Goal: Task Accomplishment & Management: Use online tool/utility

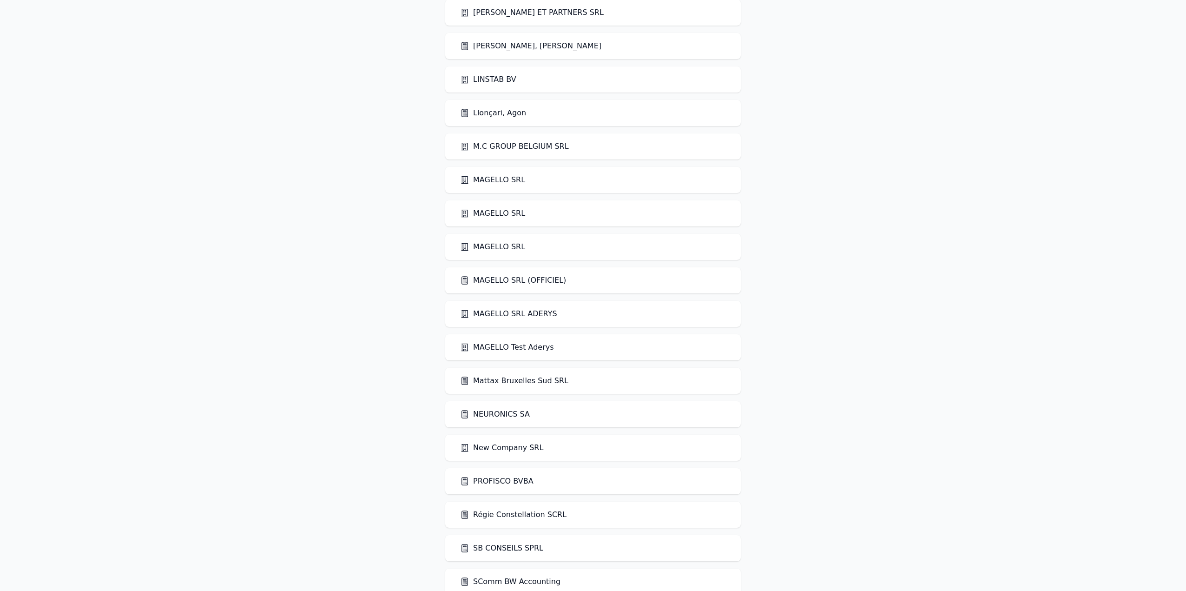
scroll to position [1410, 0]
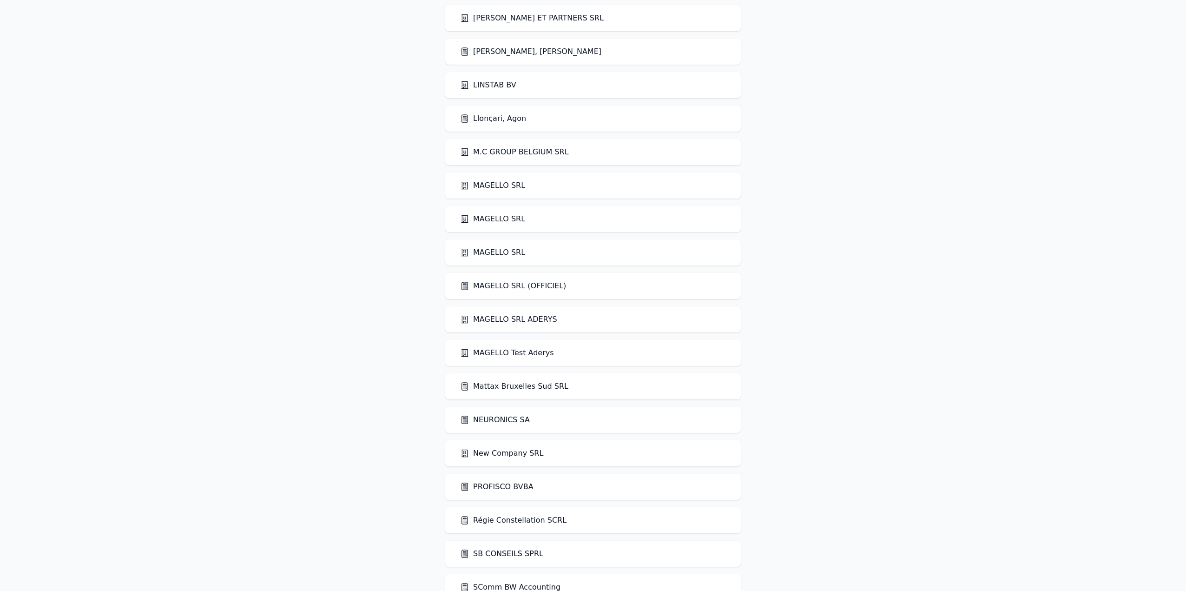
click at [543, 286] on link "MAGELLO SRL (OFFICIEL)" at bounding box center [513, 285] width 106 height 11
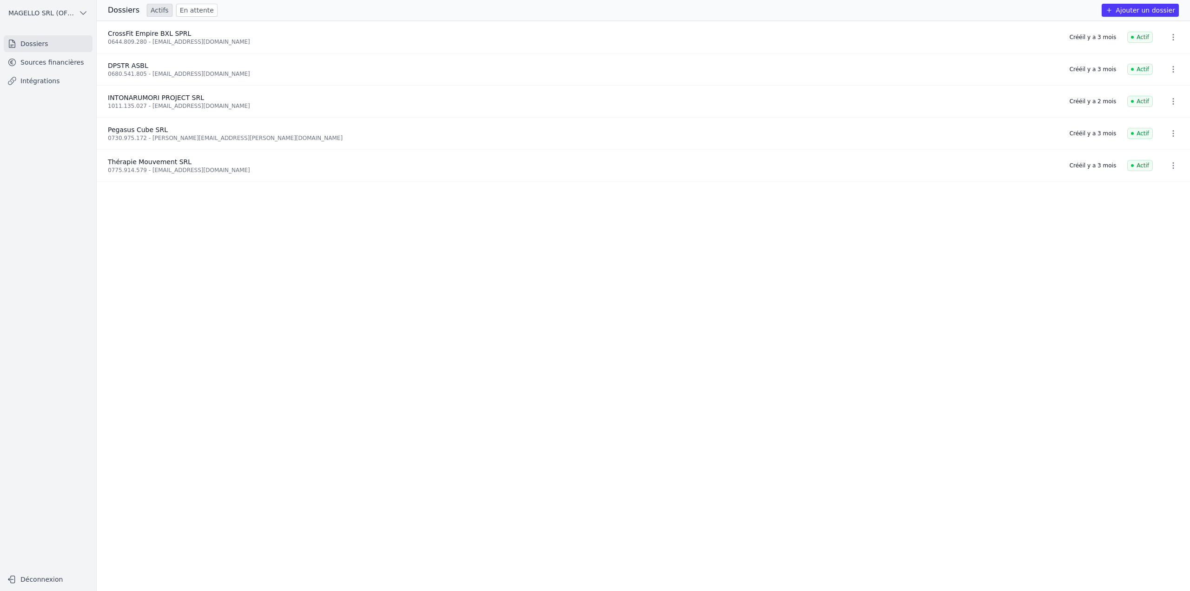
click at [36, 59] on link "Sources financières" at bounding box center [48, 62] width 89 height 17
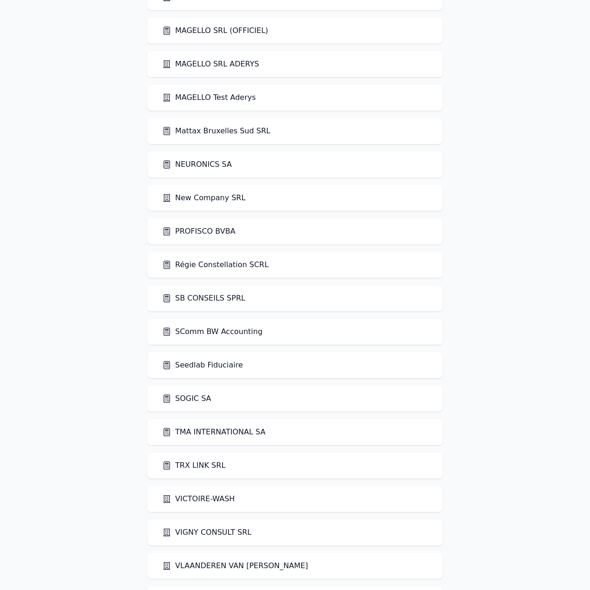
scroll to position [1673, 0]
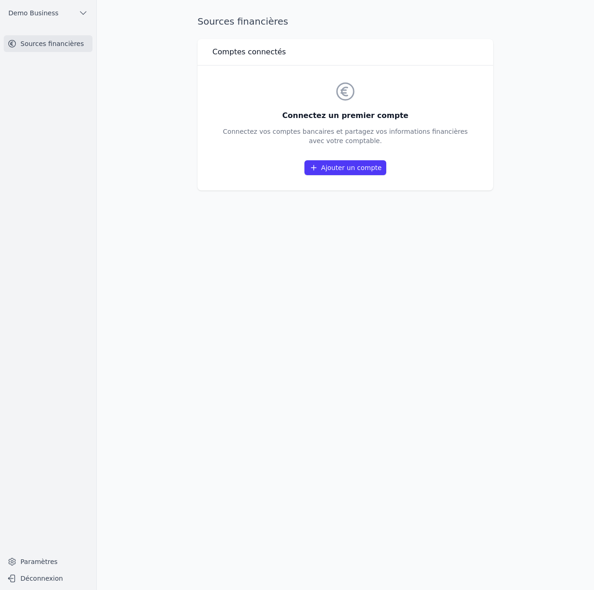
click at [362, 170] on link "Ajouter un compte" at bounding box center [345, 167] width 82 height 15
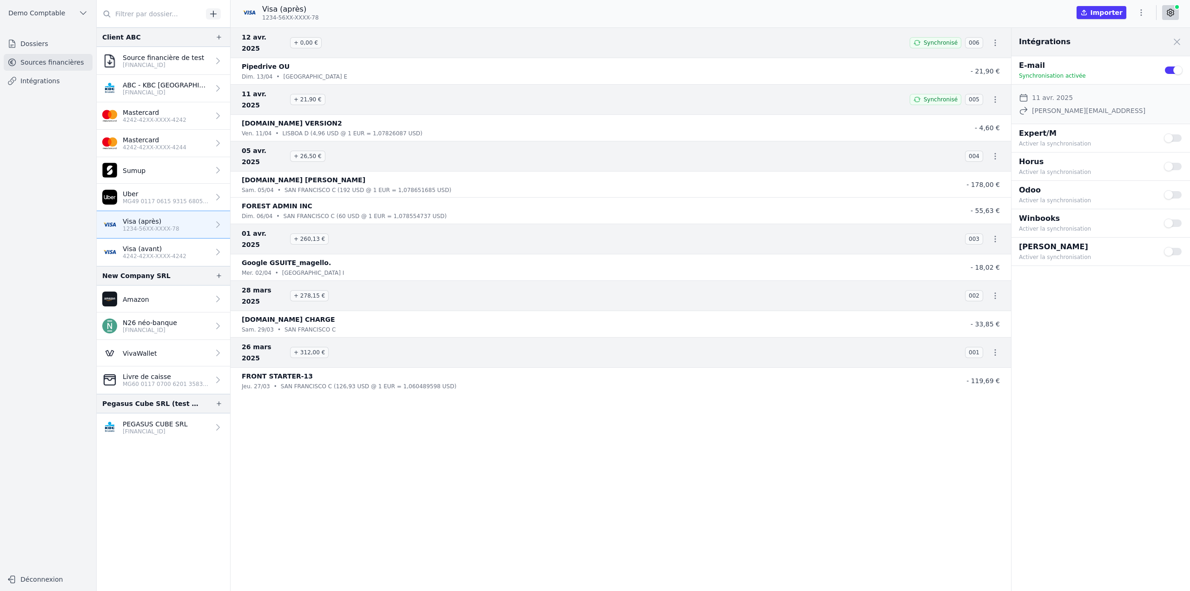
click at [176, 201] on p "4242-42XX-XXXX-4242" at bounding box center [155, 255] width 64 height 7
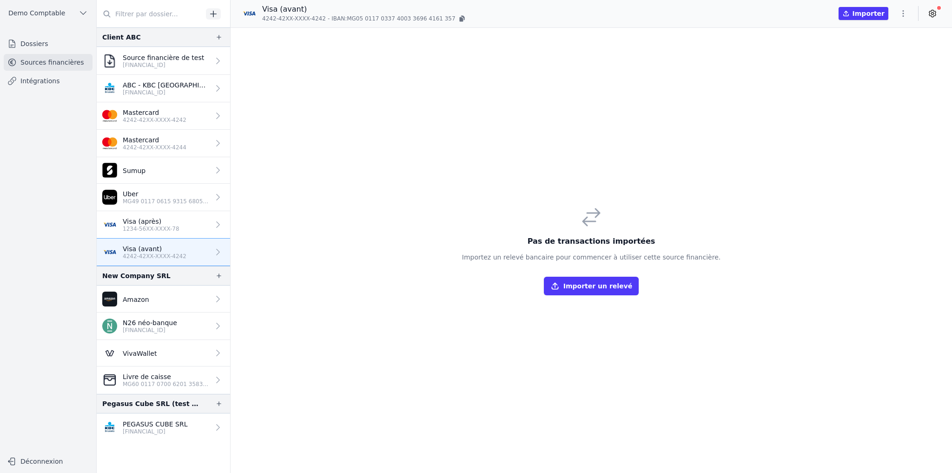
click at [48, 44] on link "Dossiers" at bounding box center [48, 43] width 89 height 17
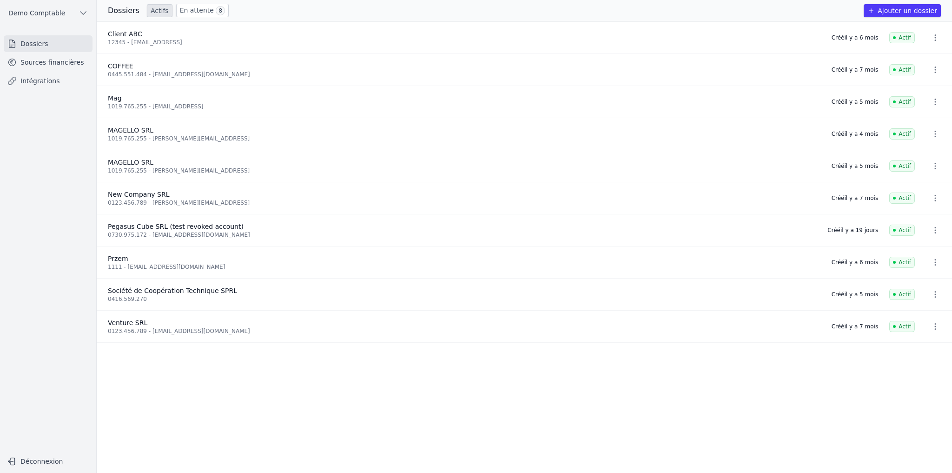
click at [471, 11] on button "Ajouter un dossier" at bounding box center [902, 10] width 77 height 13
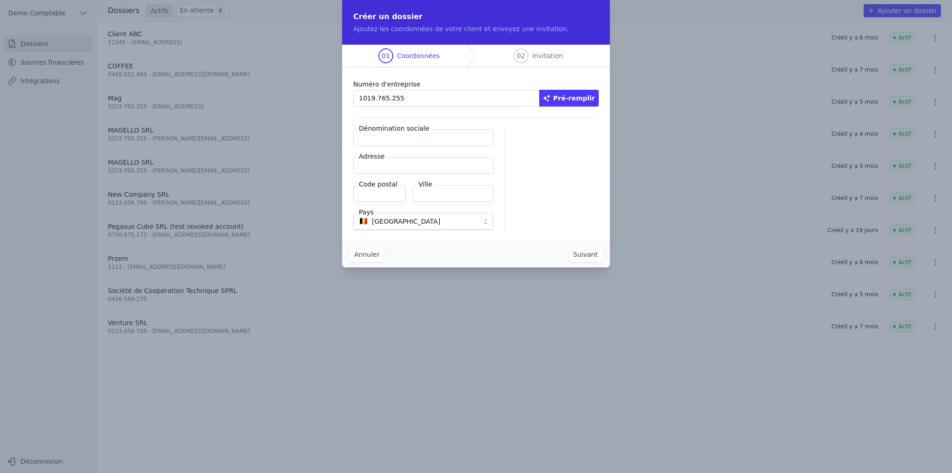
type input "1019.765.255"
click at [471, 100] on button "Pré-remplir" at bounding box center [568, 98] width 59 height 17
type input "MAGELLO SRL"
type input "Avenue du Derby 30/16"
type input "1050"
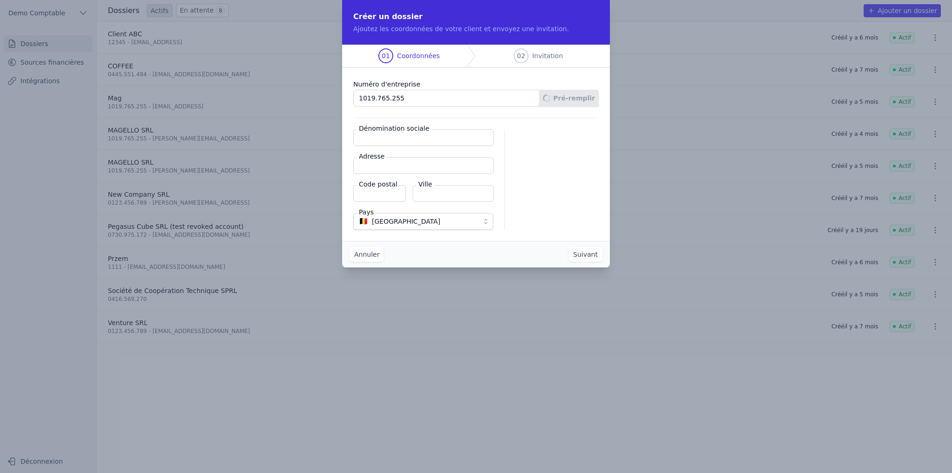
type input "Ixelles"
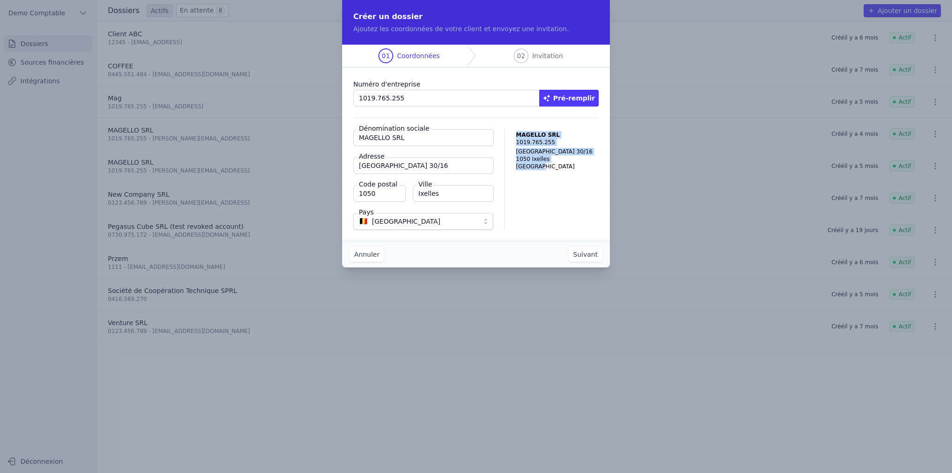
drag, startPoint x: 519, startPoint y: 135, endPoint x: 559, endPoint y: 167, distance: 51.0
click at [471, 167] on p "MAGELLO SRL 1019.765.255 Avenue du Derby 30/16 1050 Ixelles Belgique" at bounding box center [557, 150] width 83 height 39
click at [471, 183] on div "MAGELLO SRL 1019.765.255 Avenue du Derby 30/16 1050 Ixelles Belgique" at bounding box center [557, 179] width 83 height 100
click at [471, 201] on button "Suivant" at bounding box center [585, 254] width 34 height 15
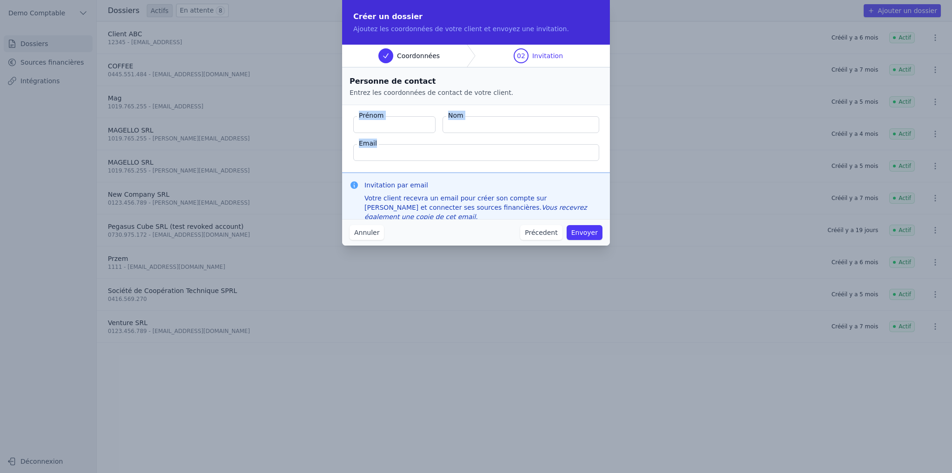
drag, startPoint x: 359, startPoint y: 113, endPoint x: 544, endPoint y: 157, distance: 190.0
click at [471, 157] on fieldset "Prénom Nom Email" at bounding box center [476, 138] width 268 height 67
click at [385, 165] on fieldset "Prénom Nom Email" at bounding box center [476, 138] width 268 height 67
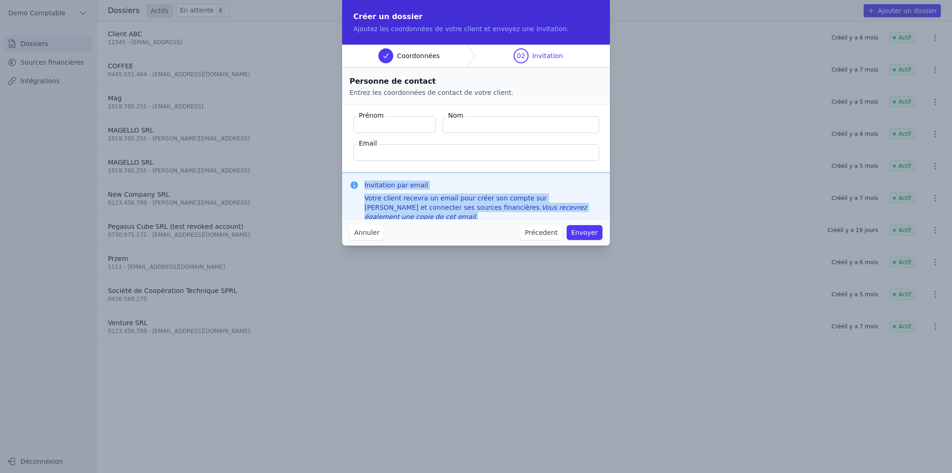
drag, startPoint x: 364, startPoint y: 184, endPoint x: 567, endPoint y: 214, distance: 204.4
click at [471, 201] on div "Invitation par email Votre client recevra un email pour créer son compte sur Ma…" at bounding box center [476, 200] width 268 height 56
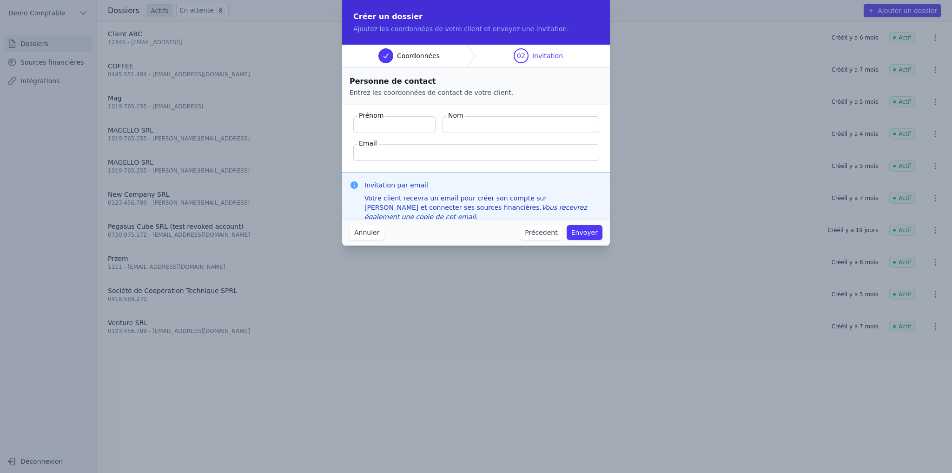
click at [423, 201] on div "Annuler Précedent Envoyer" at bounding box center [476, 232] width 268 height 26
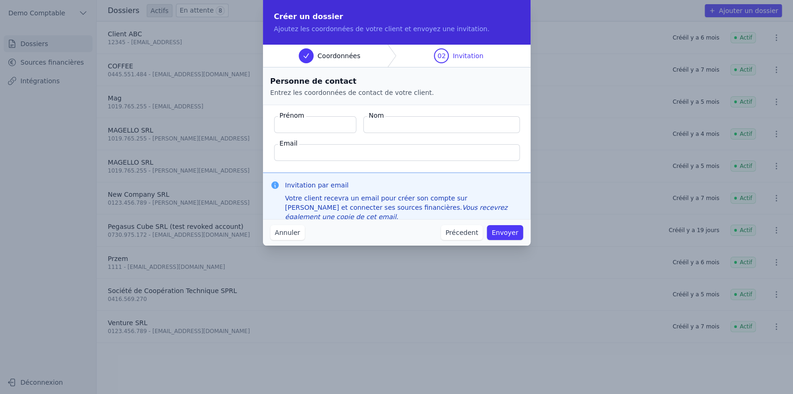
click at [286, 201] on button "Annuler" at bounding box center [287, 232] width 34 height 15
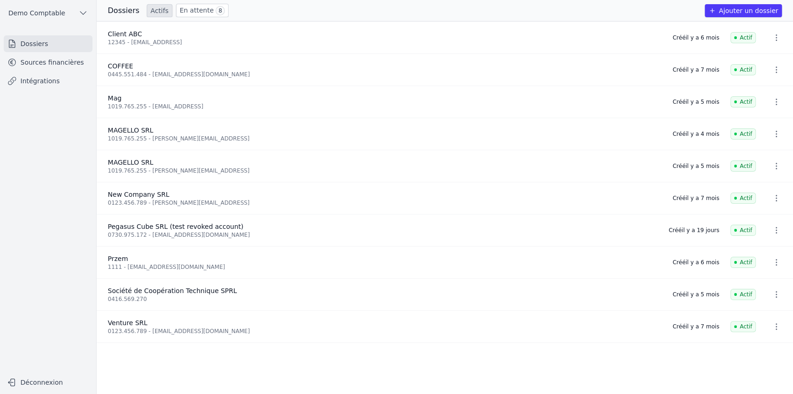
click at [48, 57] on link "Sources financières" at bounding box center [48, 62] width 89 height 17
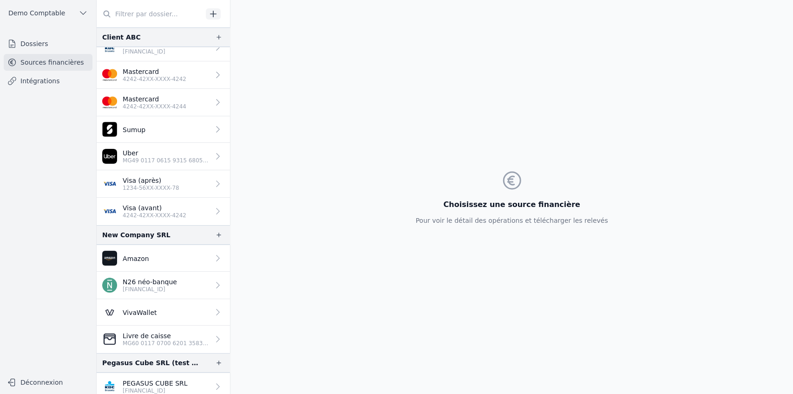
scroll to position [44, 0]
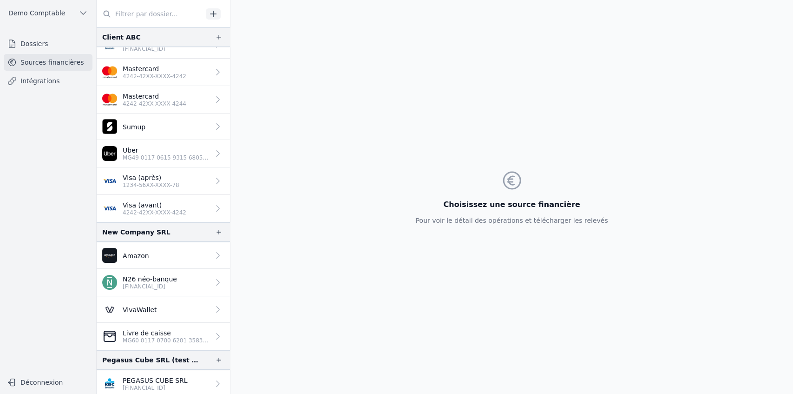
click at [156, 201] on p "[FINANCIAL_ID]" at bounding box center [155, 387] width 65 height 7
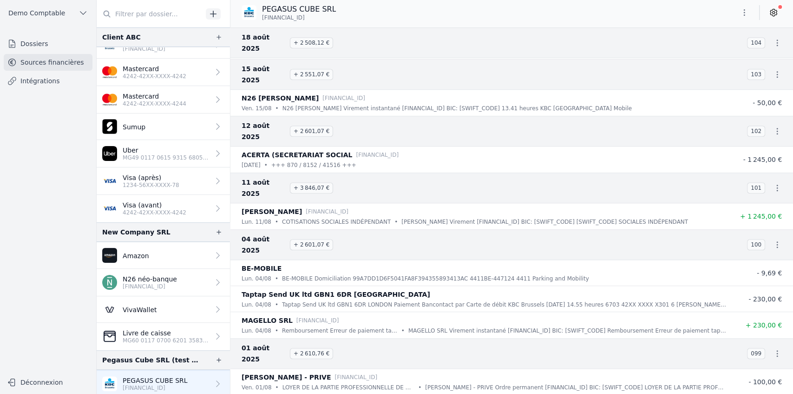
scroll to position [465, 0]
click at [471, 14] on icon at bounding box center [773, 12] width 9 height 9
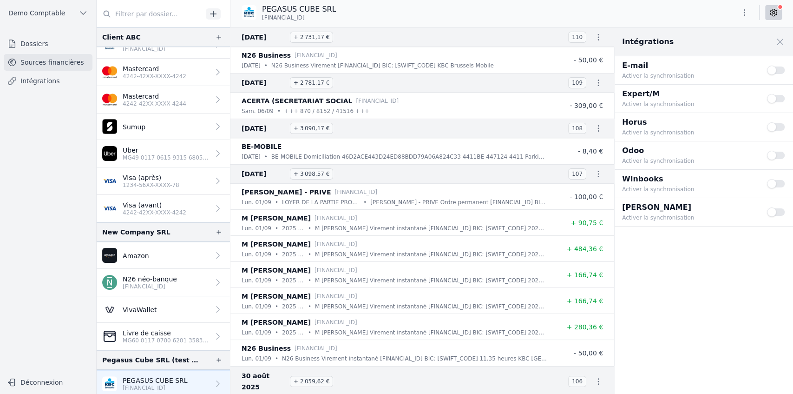
click at [471, 128] on button "Use setting" at bounding box center [776, 126] width 19 height 9
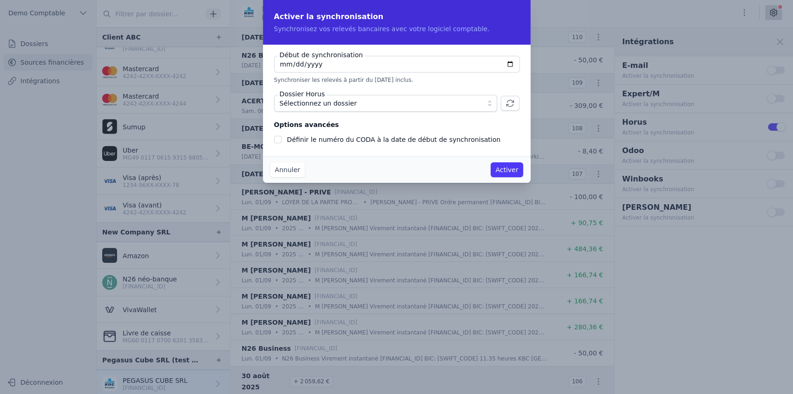
click at [310, 64] on input "2025-09-10" at bounding box center [397, 64] width 246 height 17
click at [471, 64] on input "2025-09-10" at bounding box center [397, 64] width 246 height 17
type input "2025-08-10"
checkbox input "false"
type input "2023-01-10"
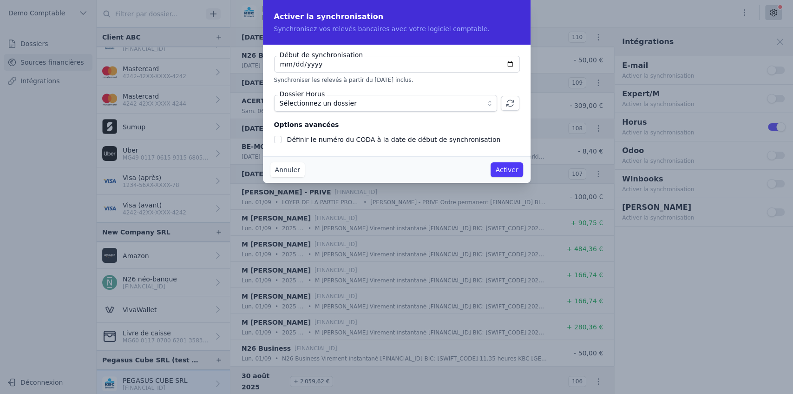
click at [417, 85] on fieldset "Début de synchronisation 2023-01-10 Synchroniser les relevés à partir du 10/01/…" at bounding box center [396, 84] width 245 height 56
click at [336, 102] on span "Sélectionnez un dossier" at bounding box center [318, 103] width 77 height 11
click at [289, 169] on button "Annuler" at bounding box center [287, 169] width 34 height 15
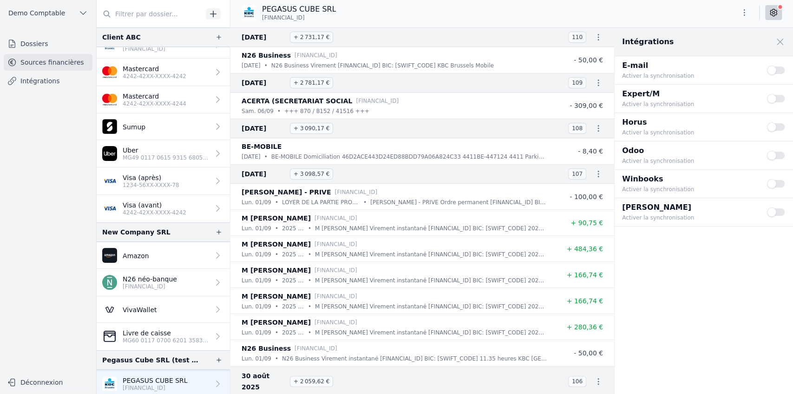
click at [162, 201] on p "Visa (avant)" at bounding box center [155, 204] width 64 height 9
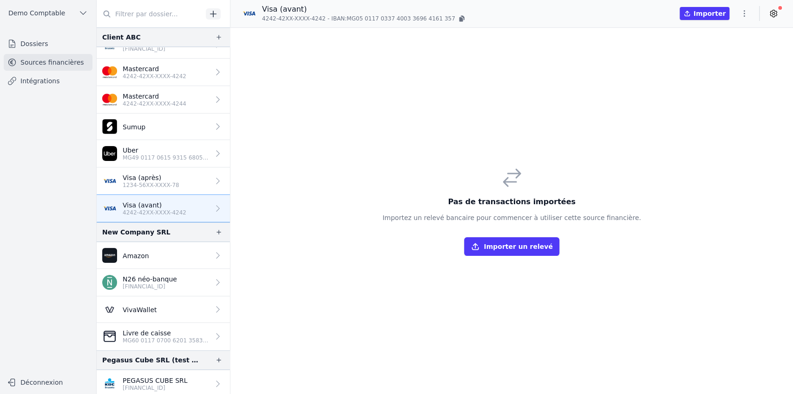
click at [471, 201] on button "Importer un relevé" at bounding box center [511, 246] width 95 height 19
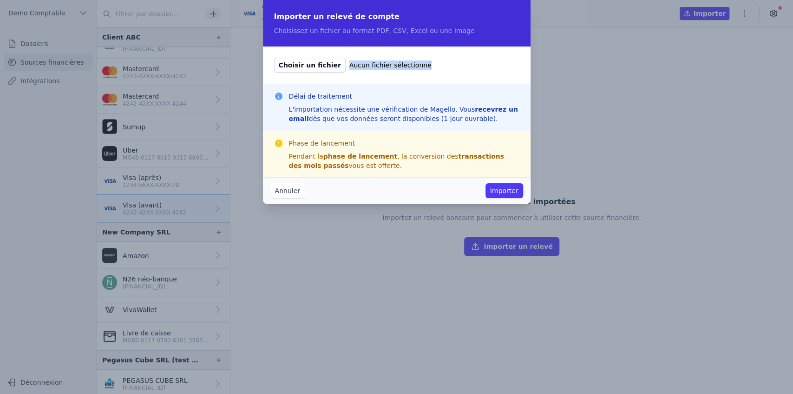
drag, startPoint x: 338, startPoint y: 64, endPoint x: 452, endPoint y: 60, distance: 113.9
click at [448, 61] on label "Choisir un fichier Aucun fichier sélectionné" at bounding box center [396, 65] width 245 height 15
drag, startPoint x: 361, startPoint y: 33, endPoint x: 450, endPoint y: 38, distance: 89.8
click at [450, 38] on div "Importer un relevé de compte Choisissez un fichier au format PDF, CSV, Excel ou…" at bounding box center [397, 23] width 268 height 46
click at [297, 190] on button "Annuler" at bounding box center [287, 190] width 34 height 15
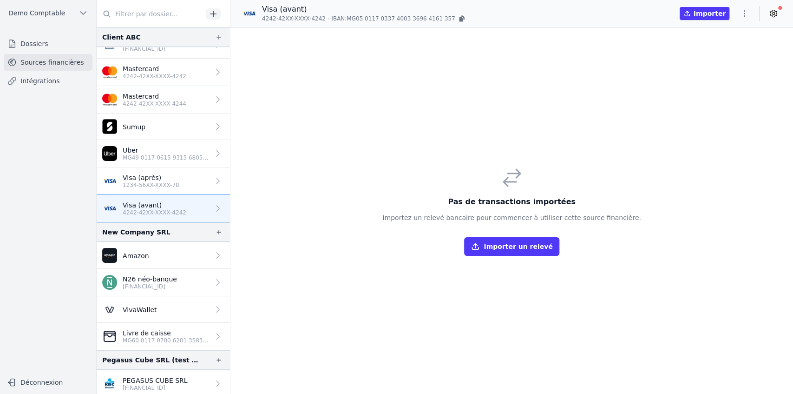
click at [167, 184] on p "1234-56XX-XXXX-78" at bounding box center [151, 184] width 57 height 7
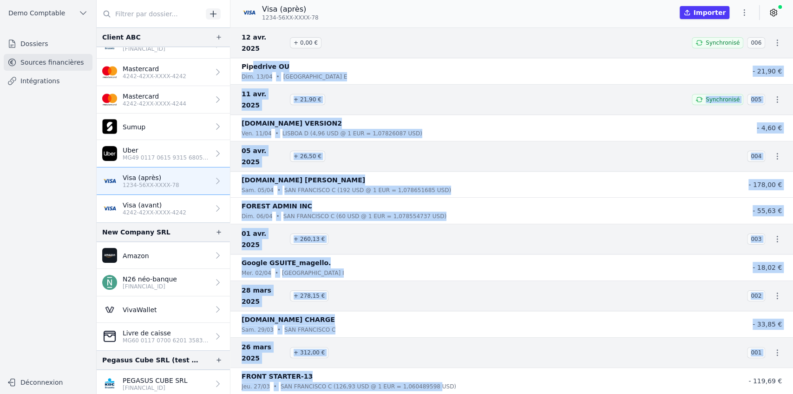
drag, startPoint x: 251, startPoint y: 52, endPoint x: 417, endPoint y: 315, distance: 310.6
click at [417, 201] on nav "12 avr. 2025 + 0,00 € Synchronisé 006 Pipedrive OU dim. 13/04 • Tallinn E - 21,…" at bounding box center [512, 210] width 563 height 366
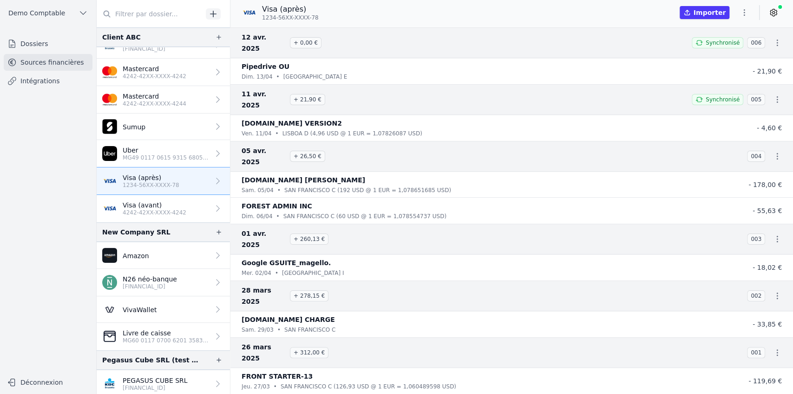
click at [428, 201] on li "FRONT STARTER-13 jeu. 27/03 • SAN FRANCISCO C (126,93 USD @ 1 EUR = 1,060489598…" at bounding box center [512, 381] width 563 height 26
click at [471, 14] on icon at bounding box center [773, 12] width 9 height 9
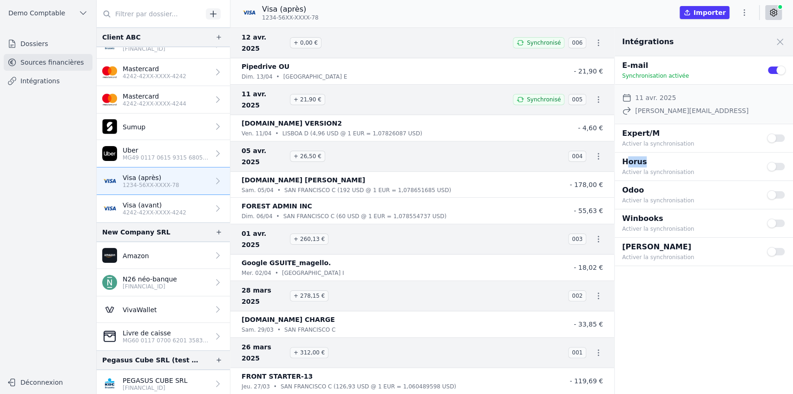
drag, startPoint x: 626, startPoint y: 162, endPoint x: 655, endPoint y: 162, distance: 29.3
click at [471, 162] on p "Horus" at bounding box center [689, 161] width 134 height 11
click at [46, 83] on link "Intégrations" at bounding box center [48, 81] width 89 height 17
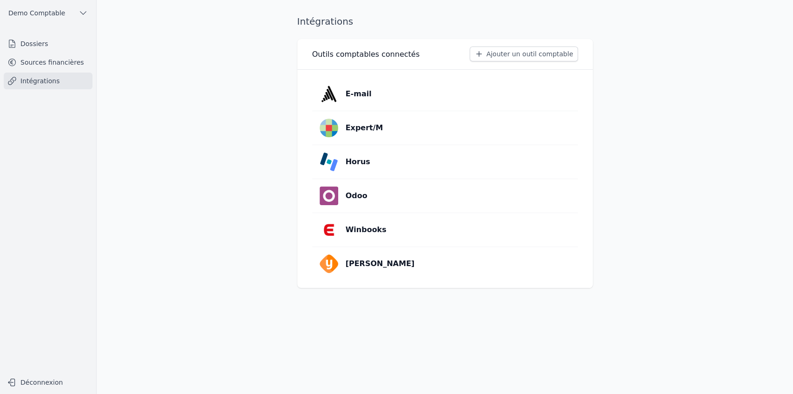
click at [378, 165] on link "Horus" at bounding box center [445, 161] width 266 height 33
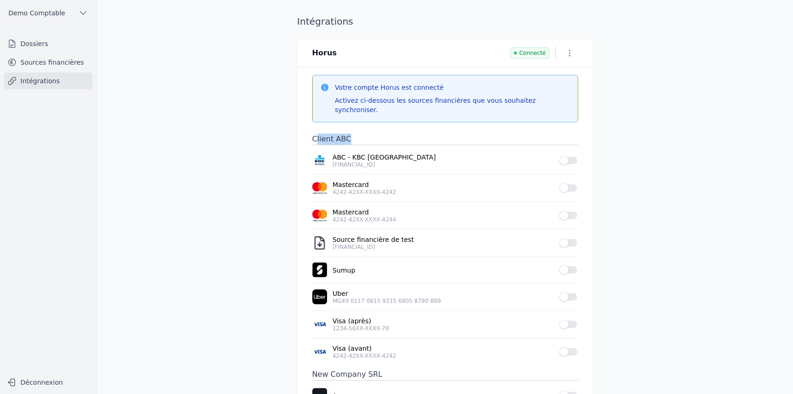
drag, startPoint x: 315, startPoint y: 130, endPoint x: 383, endPoint y: 129, distance: 67.9
click at [383, 133] on h3 "Client ABC" at bounding box center [445, 139] width 266 height 12
click at [471, 201] on button "Use setting" at bounding box center [569, 215] width 19 height 9
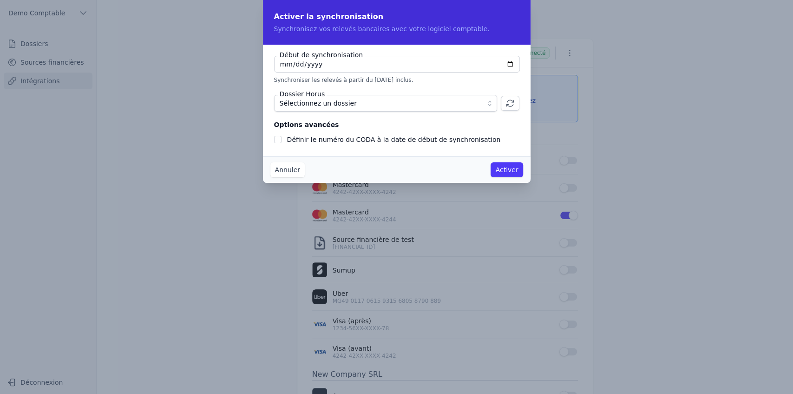
click at [369, 111] on button "Sélectionnez un dossier" at bounding box center [385, 103] width 223 height 17
click at [278, 174] on button "Annuler" at bounding box center [287, 169] width 34 height 15
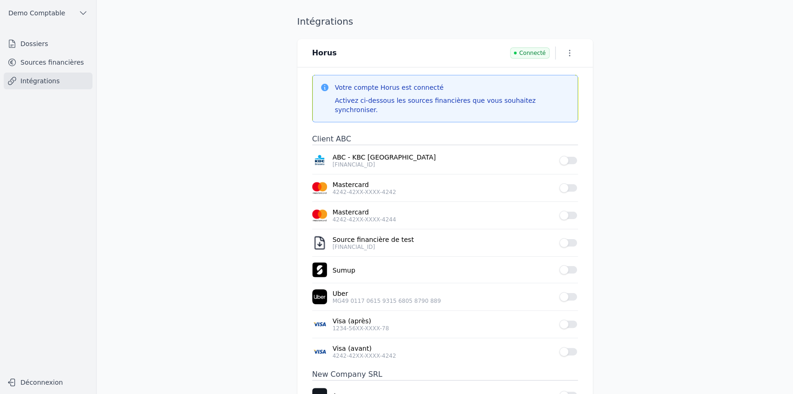
click at [471, 53] on icon "button" at bounding box center [569, 52] width 9 height 9
click at [471, 91] on button "Supprimer" at bounding box center [552, 88] width 57 height 17
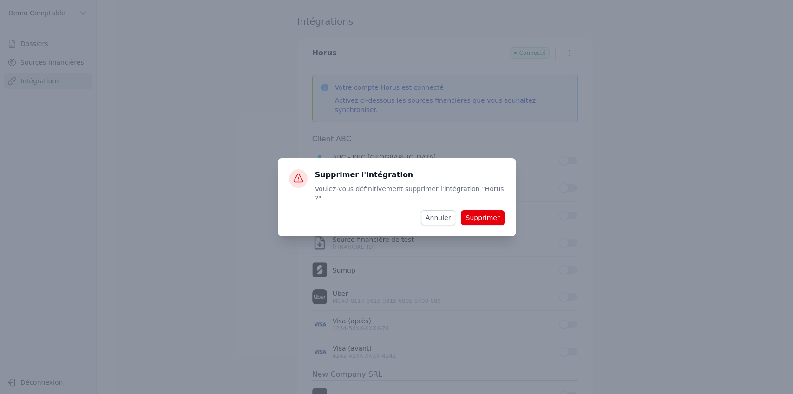
click at [471, 201] on button "Supprimer" at bounding box center [482, 217] width 43 height 15
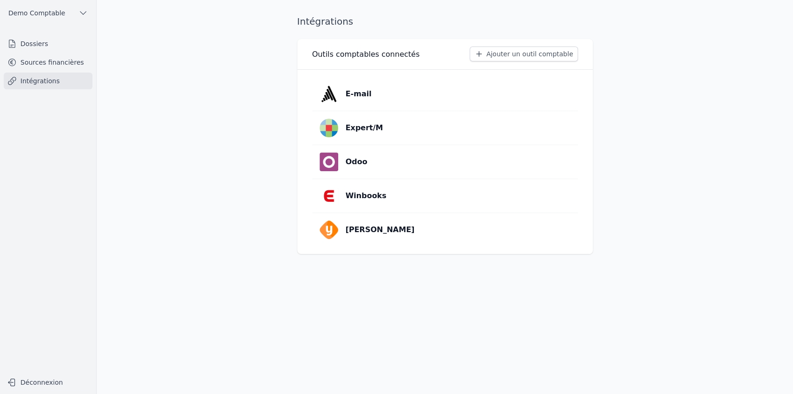
click at [471, 55] on button "Ajouter un outil comptable" at bounding box center [524, 53] width 108 height 15
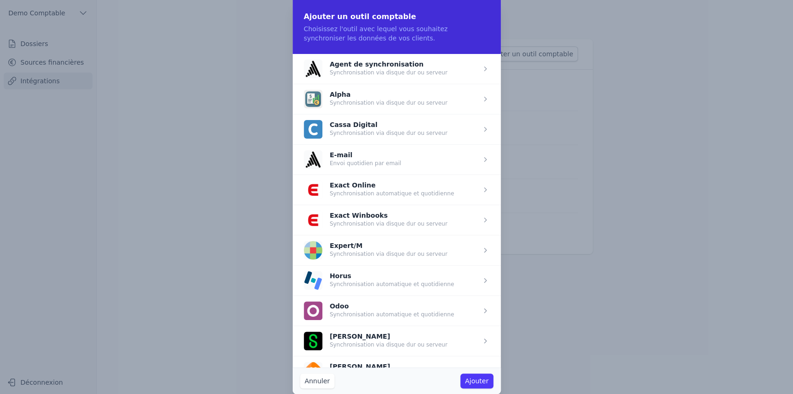
click at [313, 201] on button "Annuler" at bounding box center [317, 380] width 34 height 15
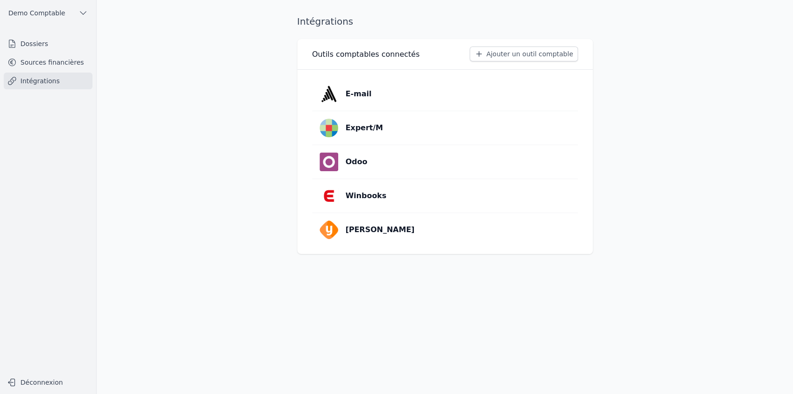
click at [471, 53] on button "Ajouter un outil comptable" at bounding box center [524, 53] width 108 height 15
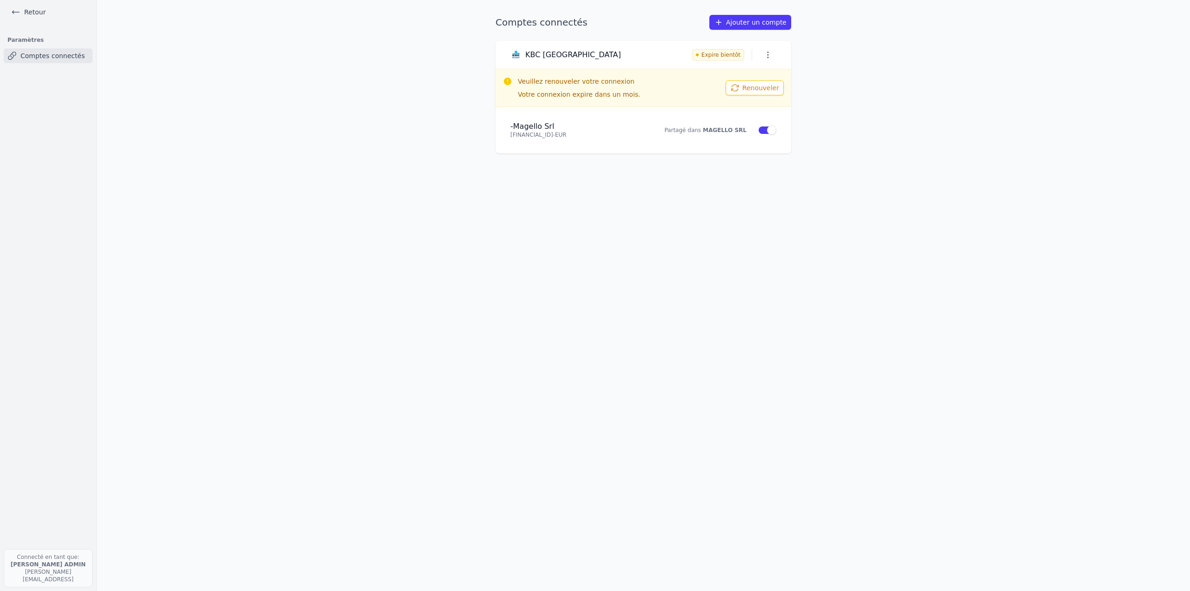
click at [36, 12] on link "Retour" at bounding box center [28, 12] width 42 height 13
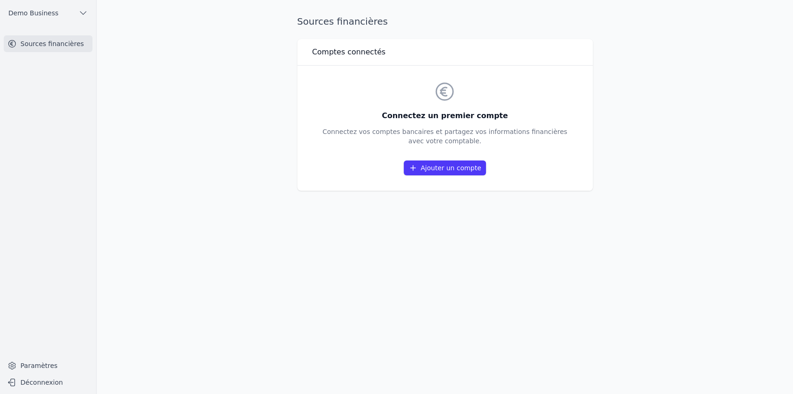
click at [454, 166] on link "Ajouter un compte" at bounding box center [445, 167] width 82 height 15
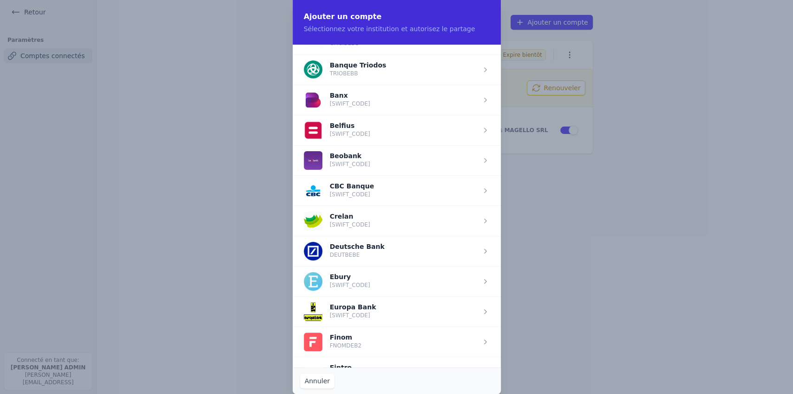
scroll to position [279, 0]
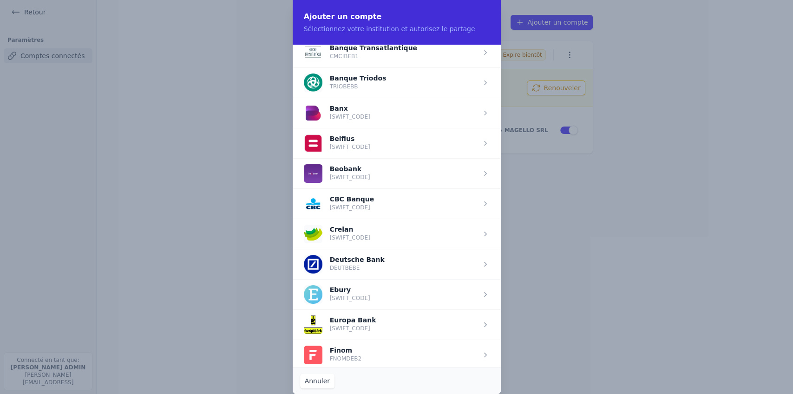
click at [359, 141] on span "button" at bounding box center [397, 143] width 208 height 30
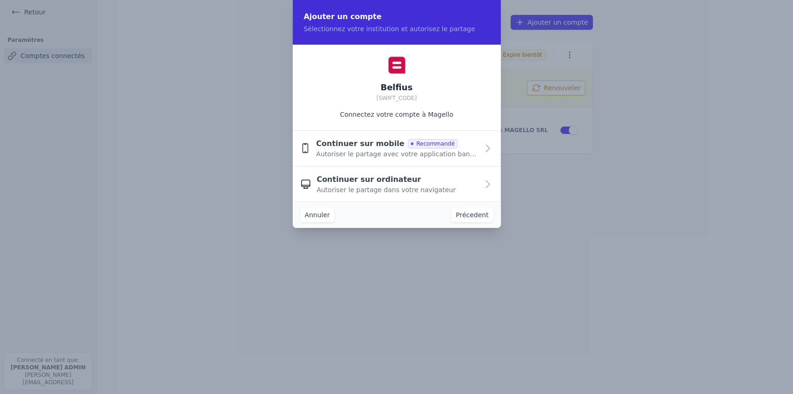
click at [357, 138] on span "Continuer sur mobile" at bounding box center [360, 143] width 88 height 11
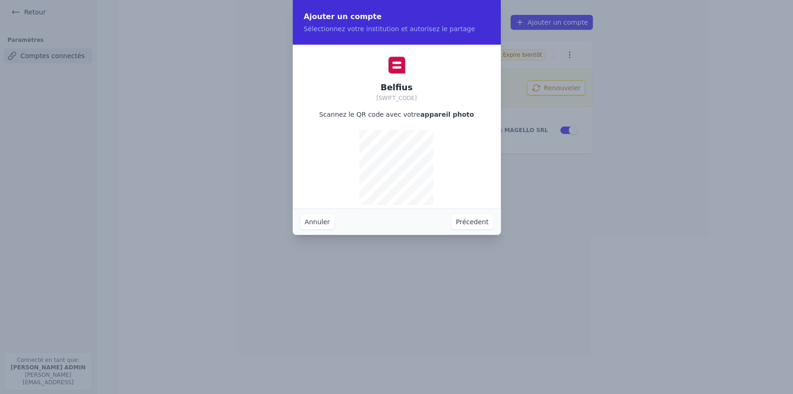
click at [471, 201] on button "Précedent" at bounding box center [472, 221] width 42 height 15
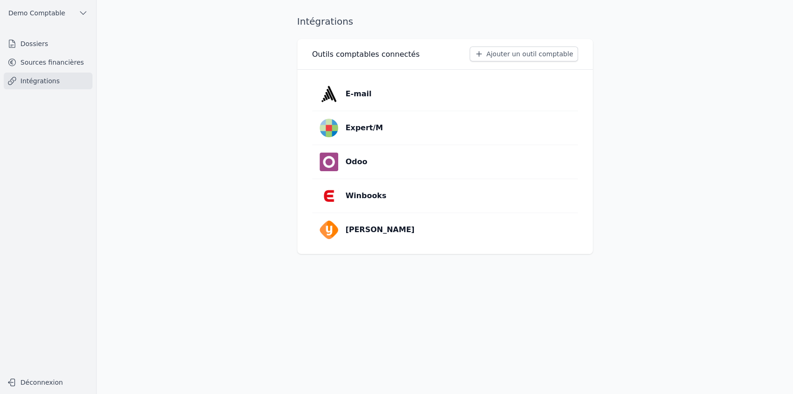
click at [537, 52] on button "Ajouter un outil comptable" at bounding box center [524, 53] width 108 height 15
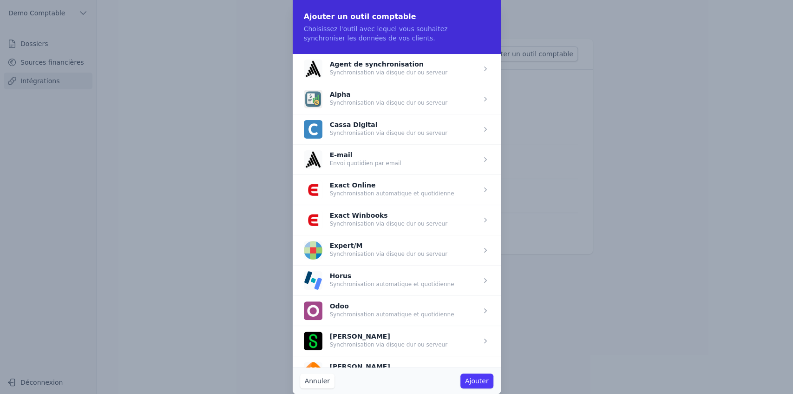
click at [362, 282] on span "button" at bounding box center [397, 280] width 208 height 30
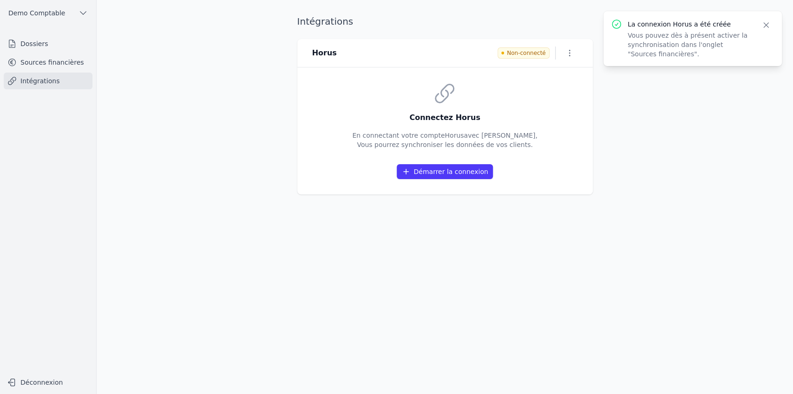
click at [439, 172] on button "Démarrer la connexion" at bounding box center [445, 171] width 96 height 15
